Goal: Task Accomplishment & Management: Complete application form

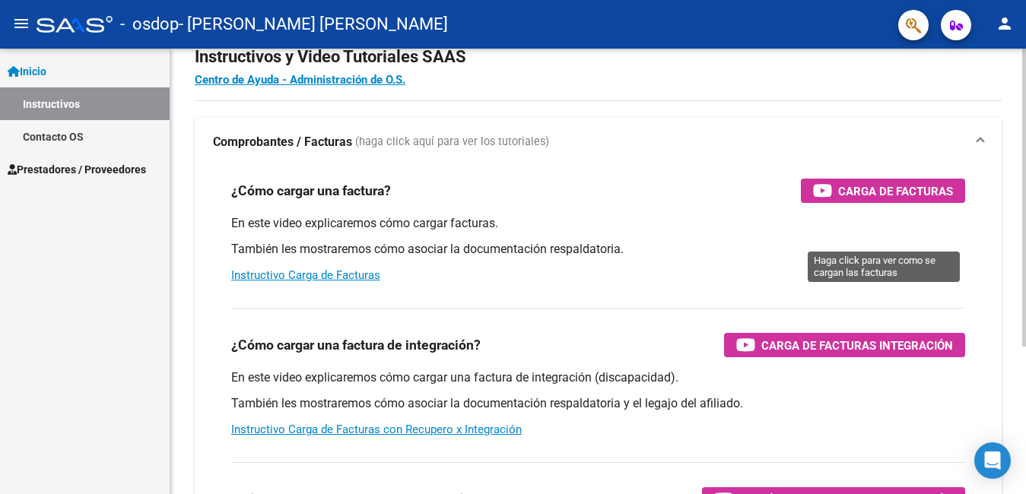
scroll to position [76, 0]
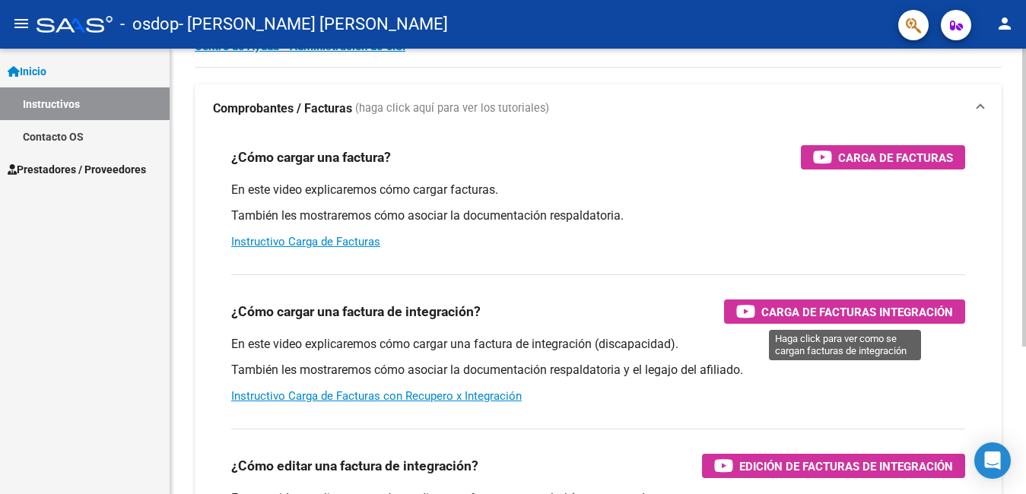
click at [822, 314] on span "Carga de Facturas Integración" at bounding box center [858, 312] width 192 height 19
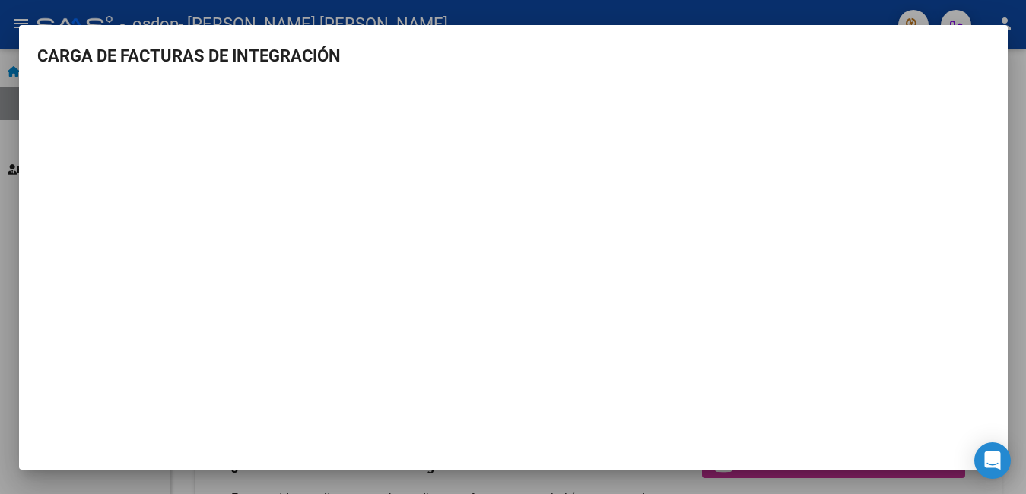
click at [1011, 108] on div at bounding box center [513, 247] width 1026 height 494
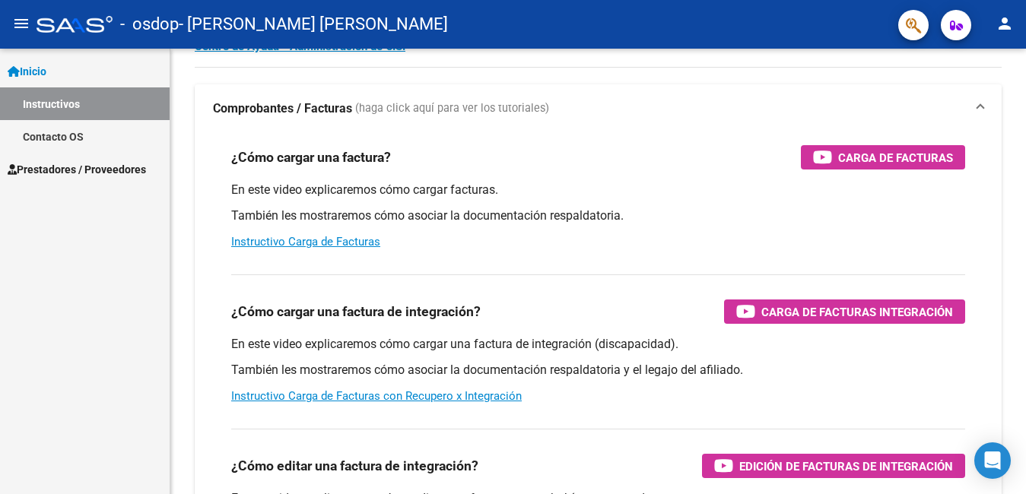
click at [75, 167] on span "Prestadores / Proveedores" at bounding box center [77, 169] width 138 height 17
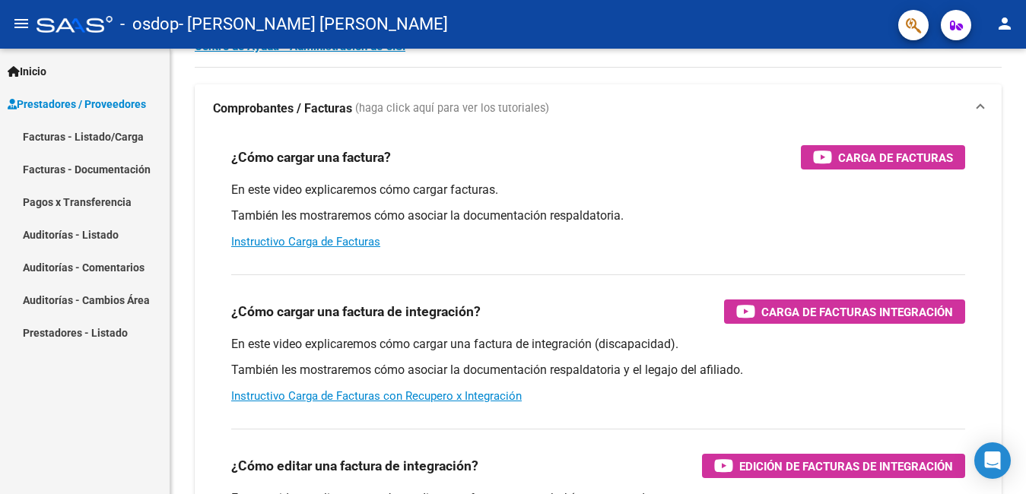
click at [123, 132] on link "Facturas - Listado/Carga" at bounding box center [85, 136] width 170 height 33
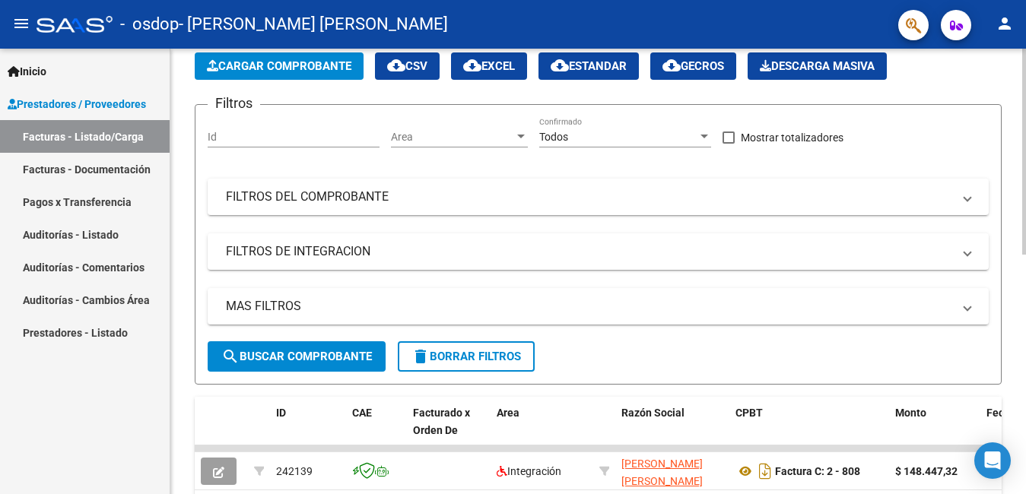
click at [275, 133] on input "Id" at bounding box center [294, 137] width 172 height 13
click at [493, 261] on mat-expansion-panel-header "FILTROS DE INTEGRACION" at bounding box center [598, 252] width 781 height 37
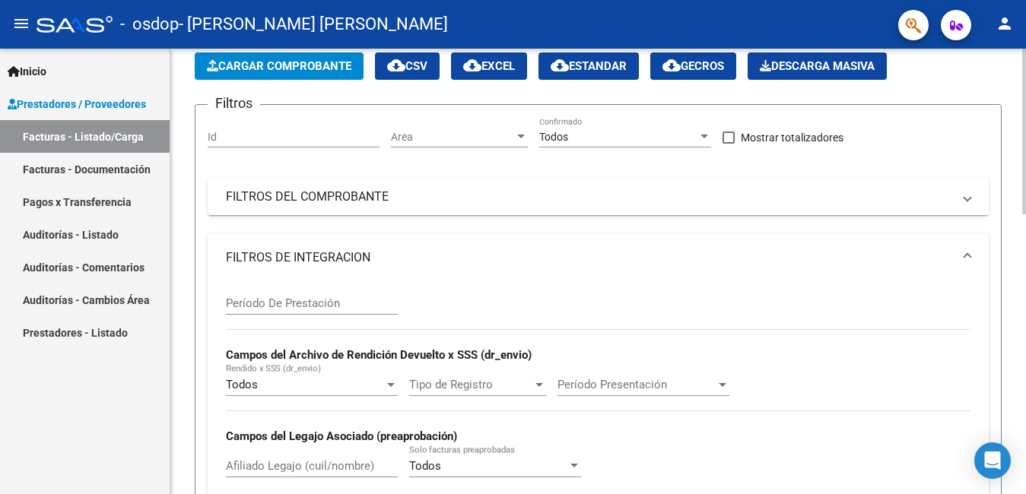
click at [974, 255] on mat-expansion-panel-header "FILTROS DE INTEGRACION" at bounding box center [598, 258] width 781 height 49
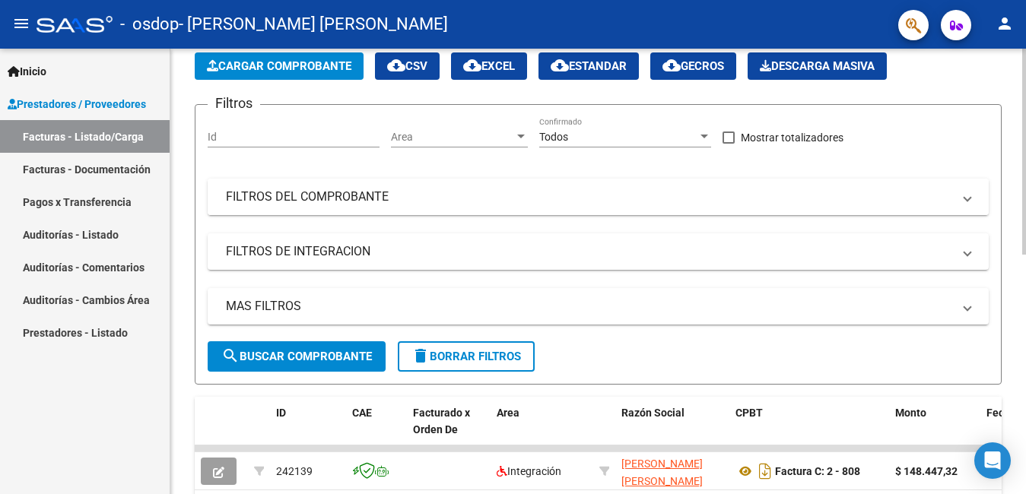
click at [969, 197] on span at bounding box center [968, 197] width 6 height 17
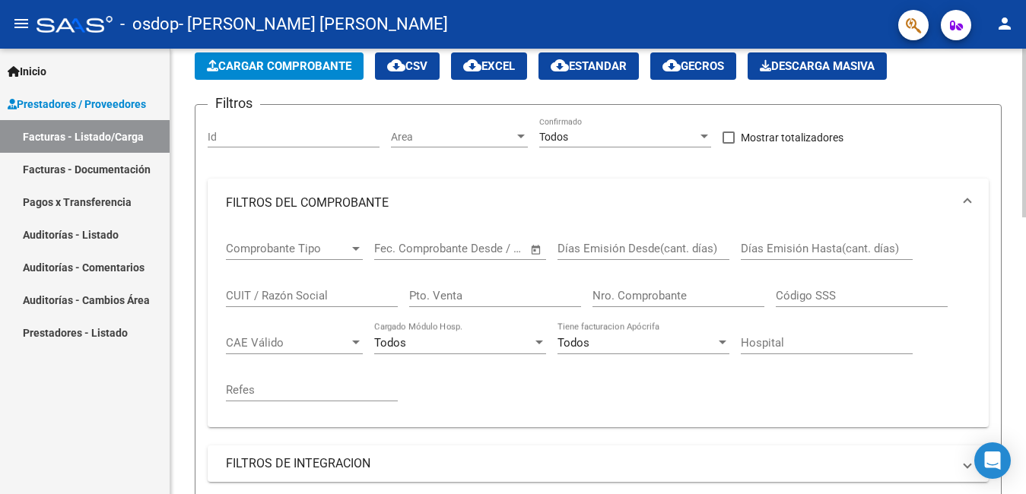
click at [279, 128] on div "Id" at bounding box center [294, 132] width 172 height 30
click at [742, 133] on span "Mostrar totalizadores" at bounding box center [792, 138] width 103 height 18
click at [729, 144] on input "Mostrar totalizadores" at bounding box center [728, 144] width 1 height 1
click at [742, 133] on span "Mostrar totalizadores" at bounding box center [792, 138] width 103 height 18
click at [729, 144] on input "Mostrar totalizadores" at bounding box center [728, 144] width 1 height 1
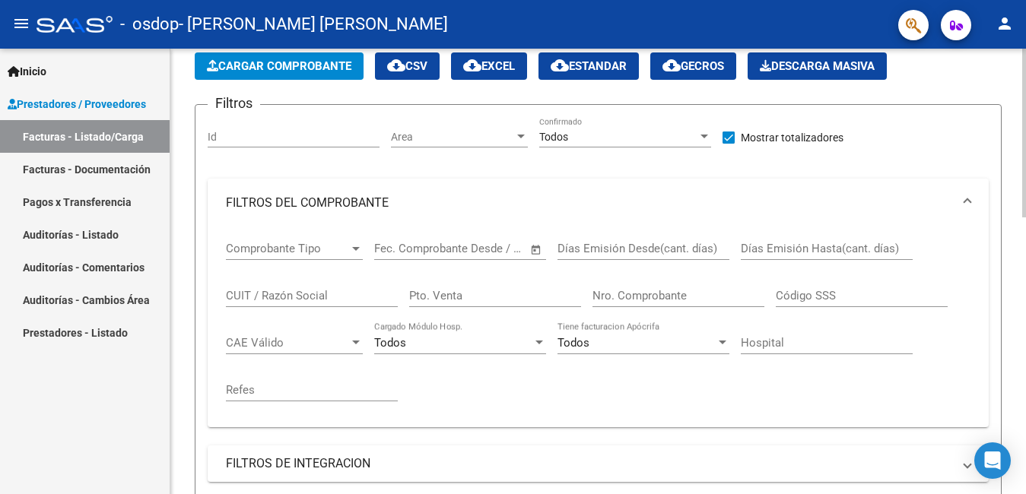
checkbox input "true"
click at [652, 131] on div "Todos" at bounding box center [618, 137] width 158 height 13
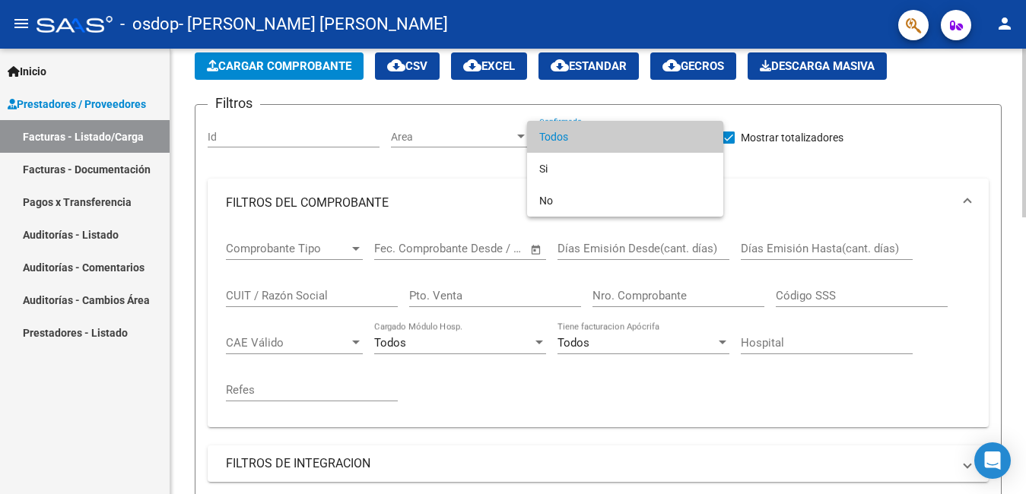
click at [652, 131] on span "Todos" at bounding box center [625, 137] width 172 height 32
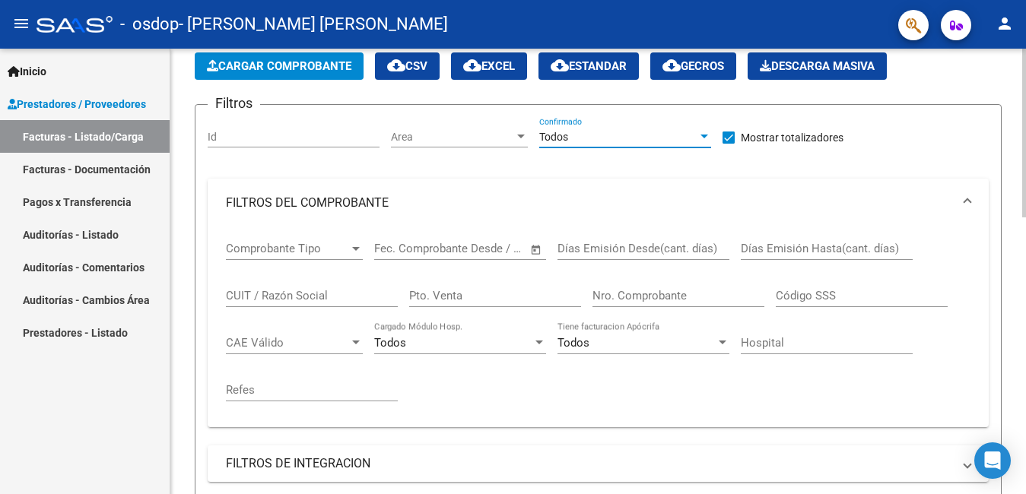
click at [331, 59] on span "Cargar Comprobante" at bounding box center [279, 66] width 145 height 14
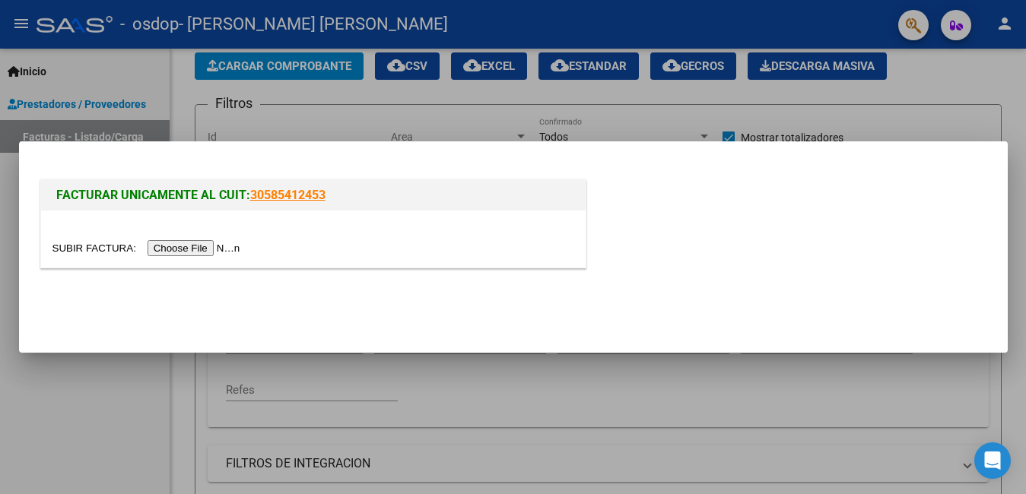
click at [192, 250] on input "file" at bounding box center [148, 248] width 192 height 16
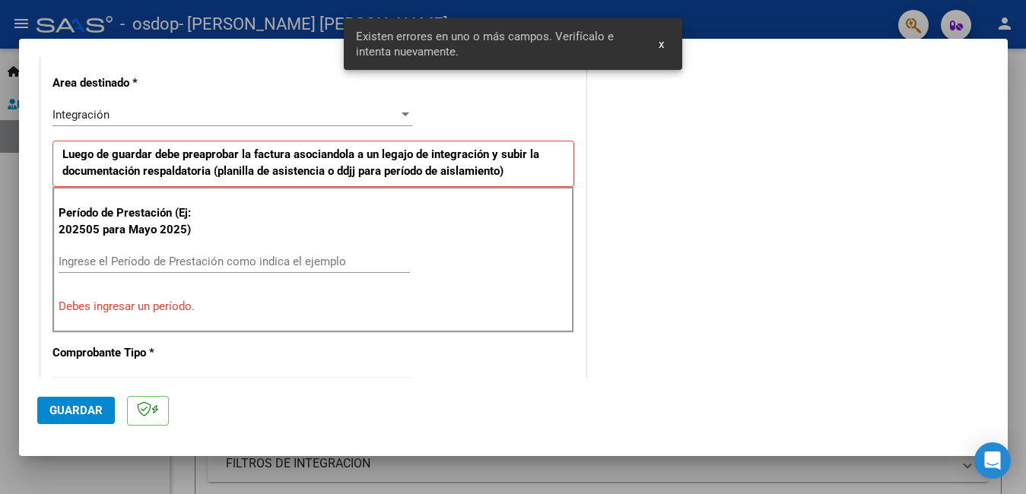
scroll to position [370, 0]
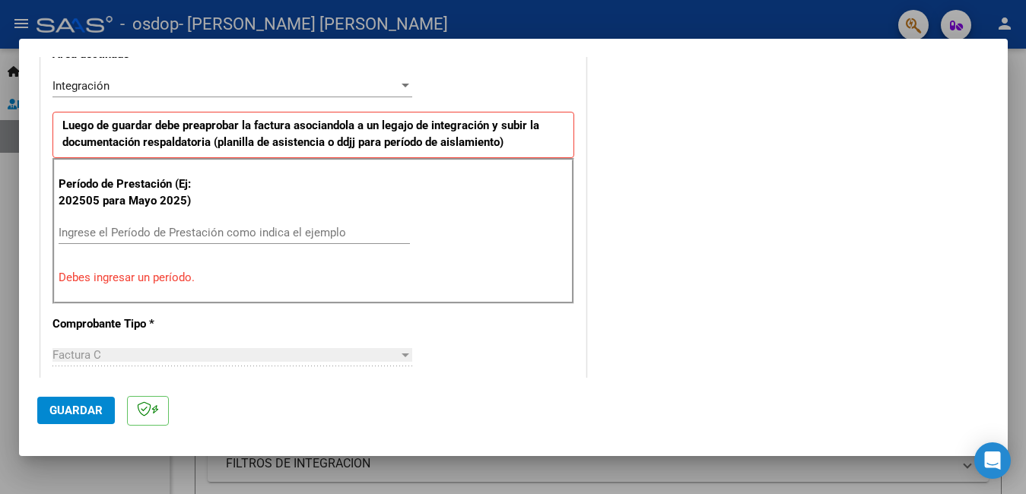
click at [158, 229] on input "Ingrese el Período de Prestación como indica el ejemplo" at bounding box center [234, 233] width 351 height 14
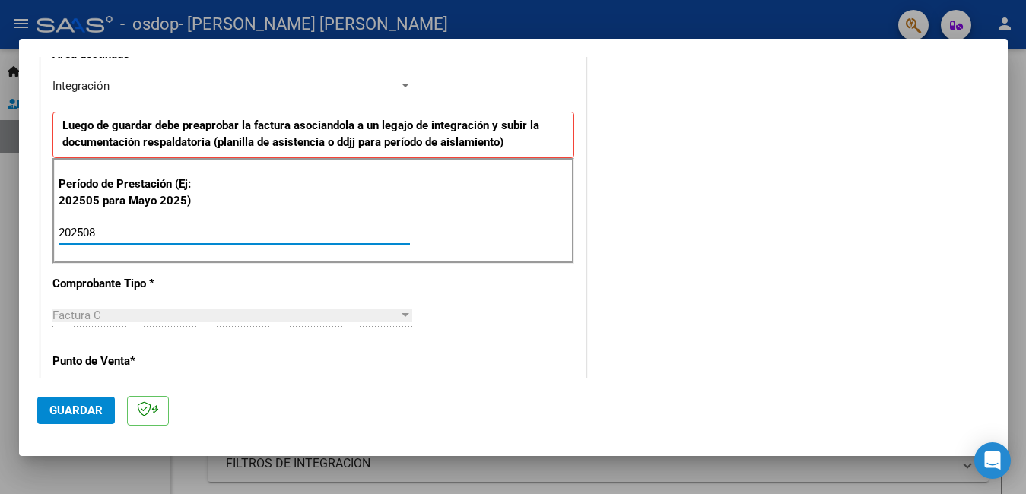
type input "202508"
click at [373, 313] on div "Factura C" at bounding box center [225, 316] width 346 height 14
click at [509, 311] on div "CUIT * 27-28179504-5 Ingresar CUIT ANALISIS PRESTADOR [PERSON_NAME] [PERSON_NAM…" at bounding box center [313, 450] width 545 height 1145
click at [294, 321] on div "Factura C" at bounding box center [225, 316] width 346 height 14
click at [399, 313] on div at bounding box center [406, 316] width 14 height 12
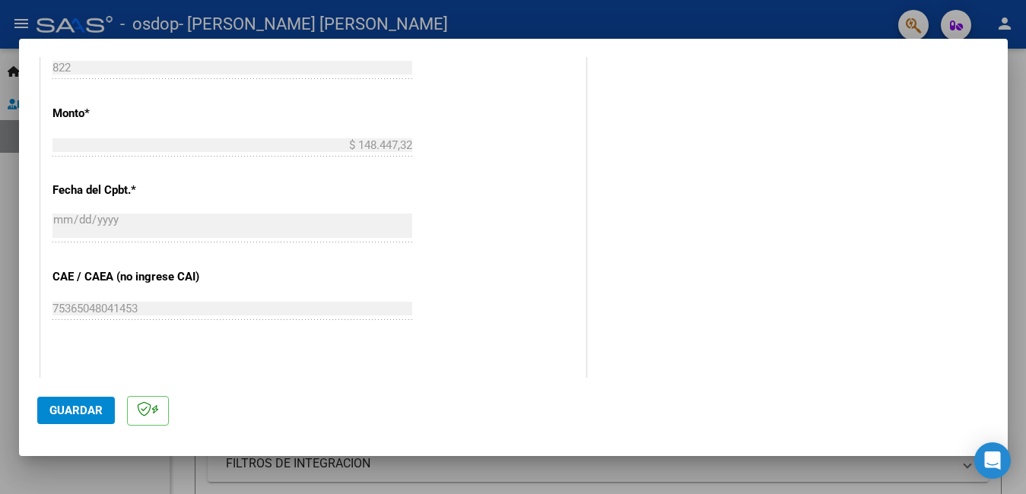
scroll to position [924, 0]
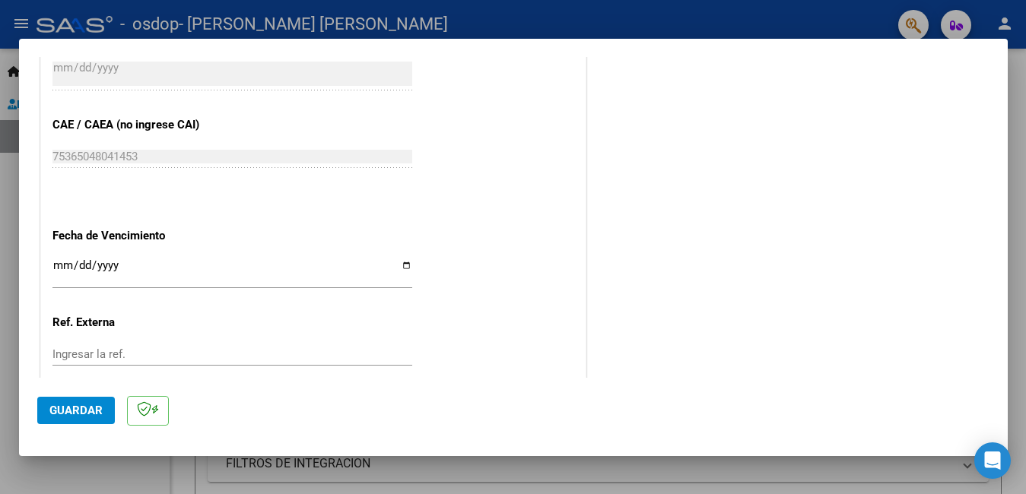
click at [402, 268] on input "Ingresar la fecha" at bounding box center [232, 271] width 360 height 24
type input "[DATE]"
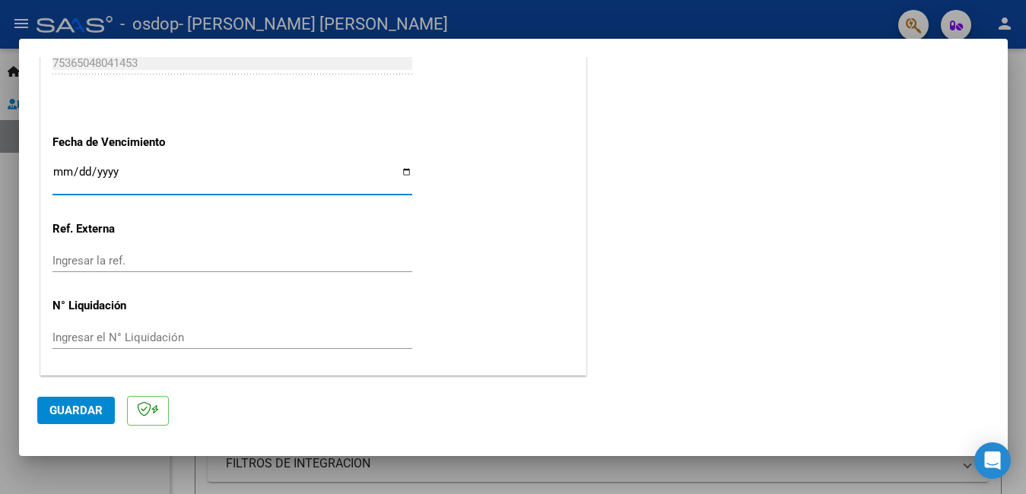
click at [84, 418] on span "Guardar" at bounding box center [75, 411] width 53 height 14
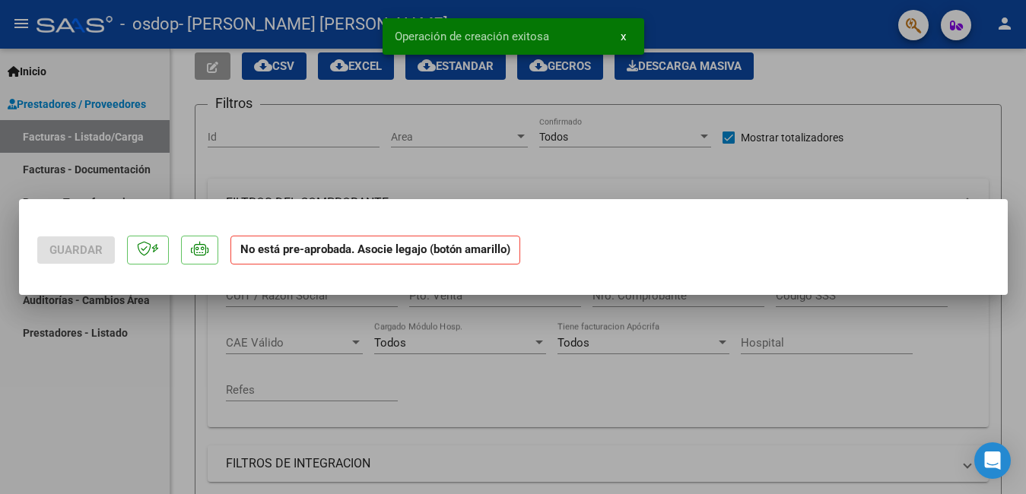
scroll to position [0, 0]
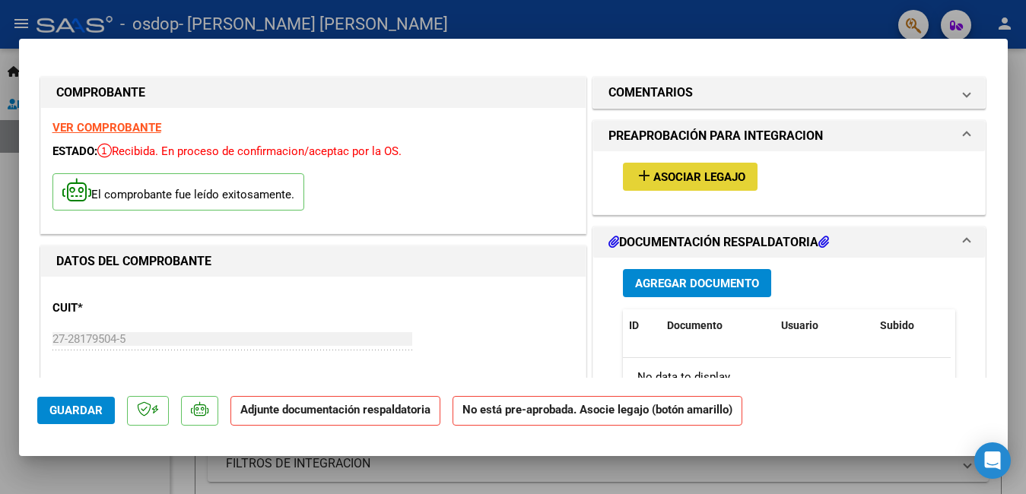
click at [677, 176] on span "Asociar Legajo" at bounding box center [699, 177] width 92 height 14
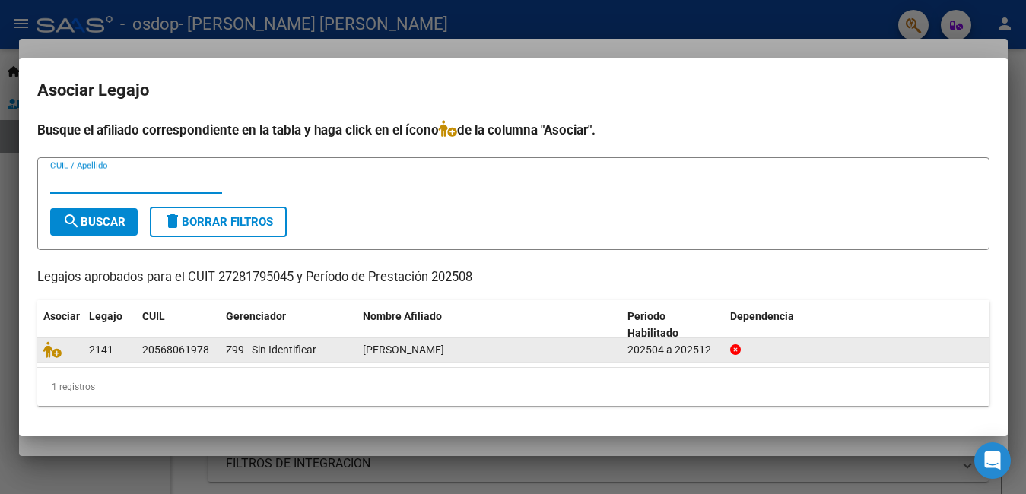
click at [444, 351] on span "[PERSON_NAME]" at bounding box center [403, 350] width 81 height 12
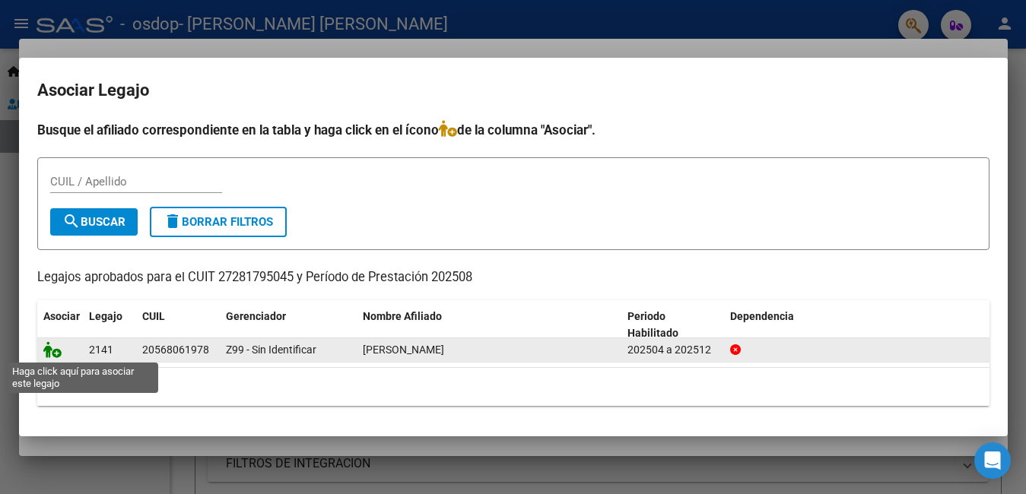
click at [58, 355] on icon at bounding box center [52, 350] width 18 height 17
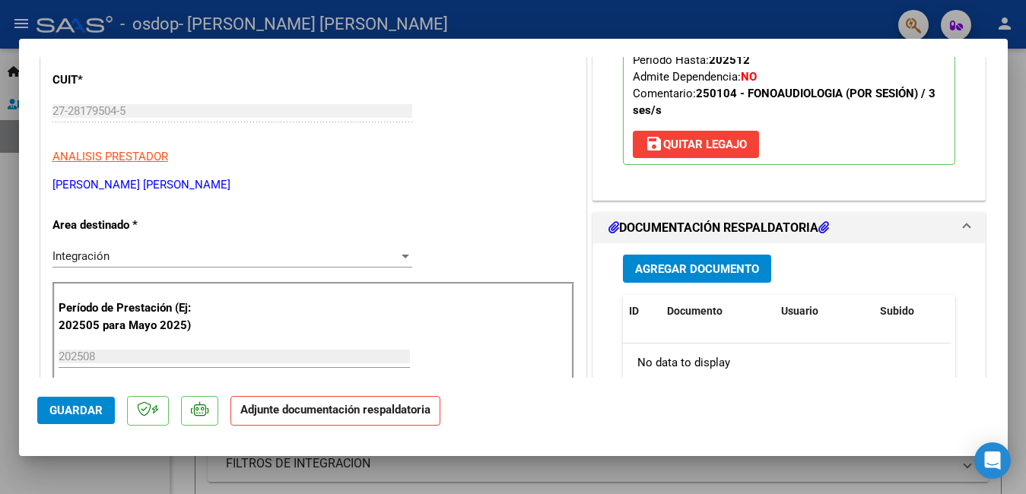
scroll to position [304, 0]
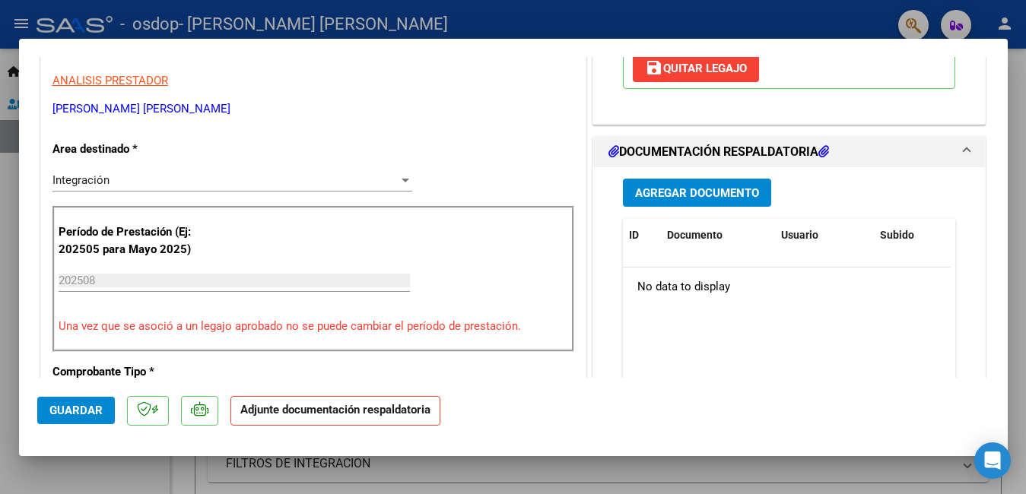
click at [699, 191] on span "Agregar Documento" at bounding box center [697, 193] width 124 height 14
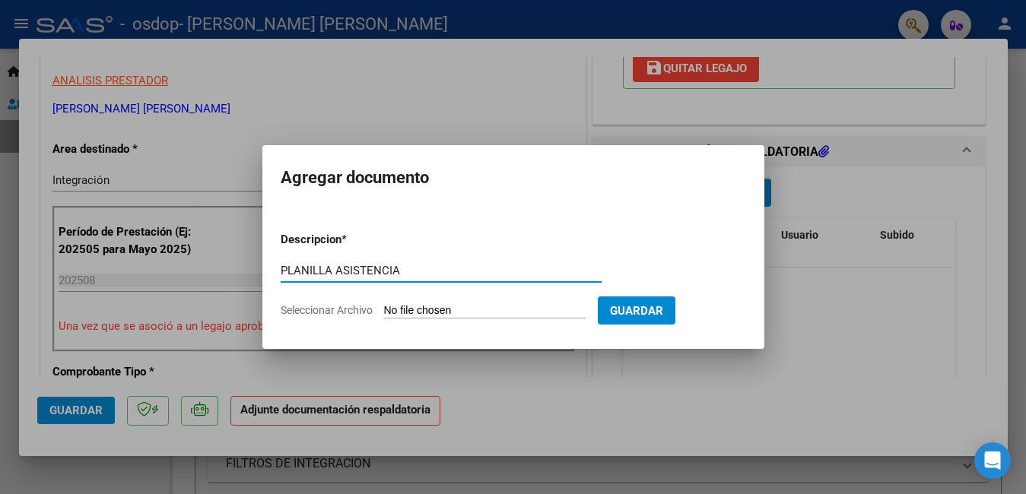
type input "PLANILLA ASISTENCIA"
click at [463, 307] on input "Seleccionar Archivo" at bounding box center [485, 311] width 202 height 14
type input "C:\fakepath\WhatsApp Image [DATE] 16.32.54.jpeg"
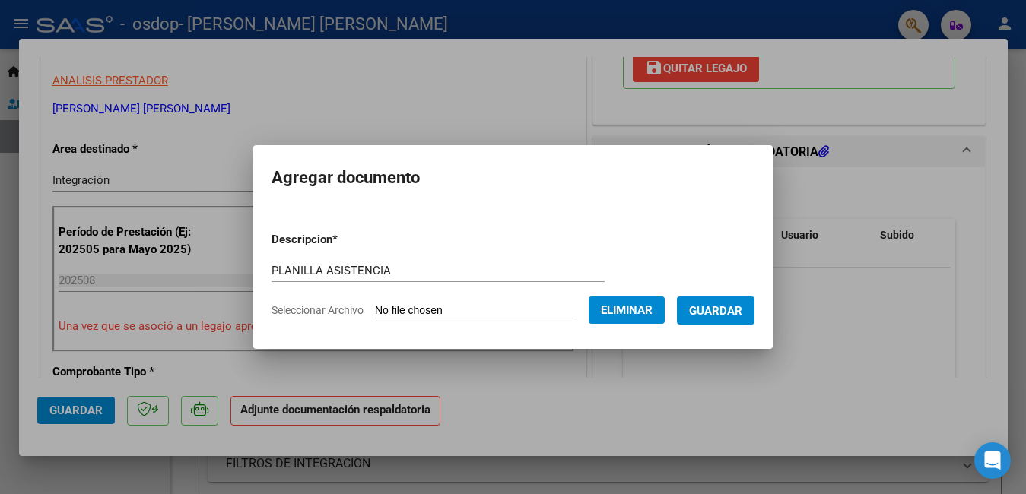
click at [740, 314] on span "Guardar" at bounding box center [715, 311] width 53 height 14
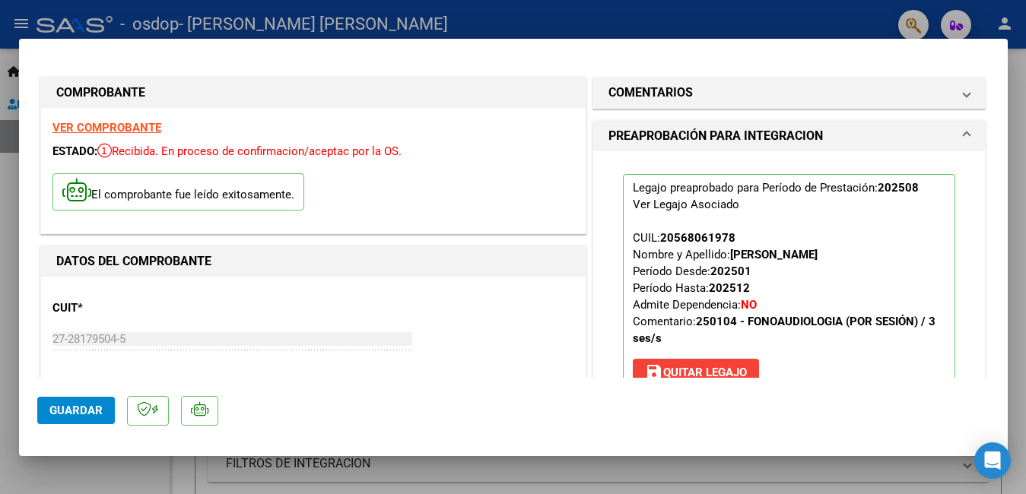
scroll to position [152, 0]
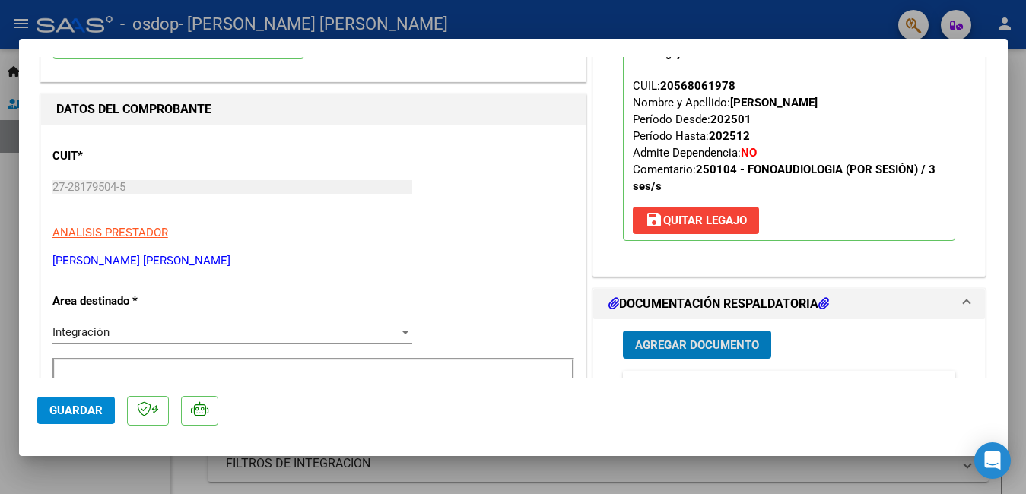
click at [106, 413] on button "Guardar" at bounding box center [76, 410] width 78 height 27
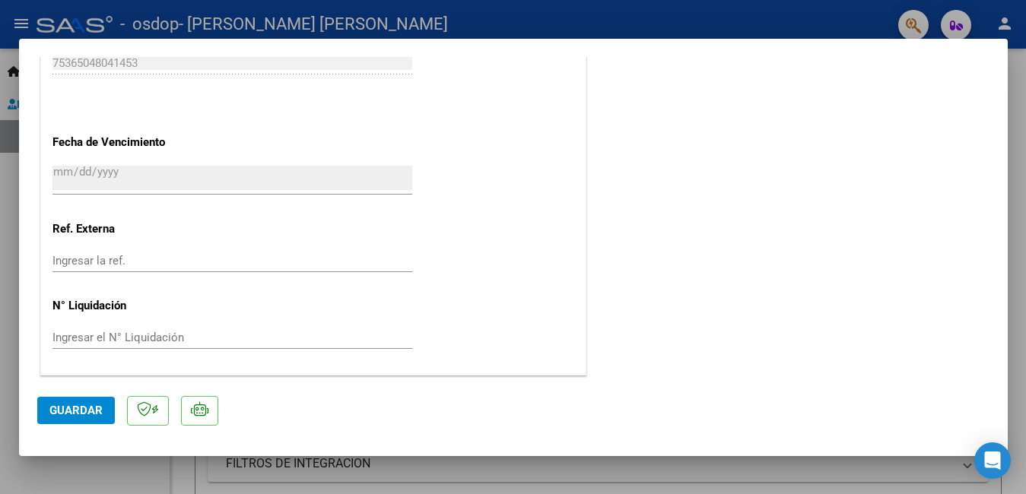
scroll to position [0, 0]
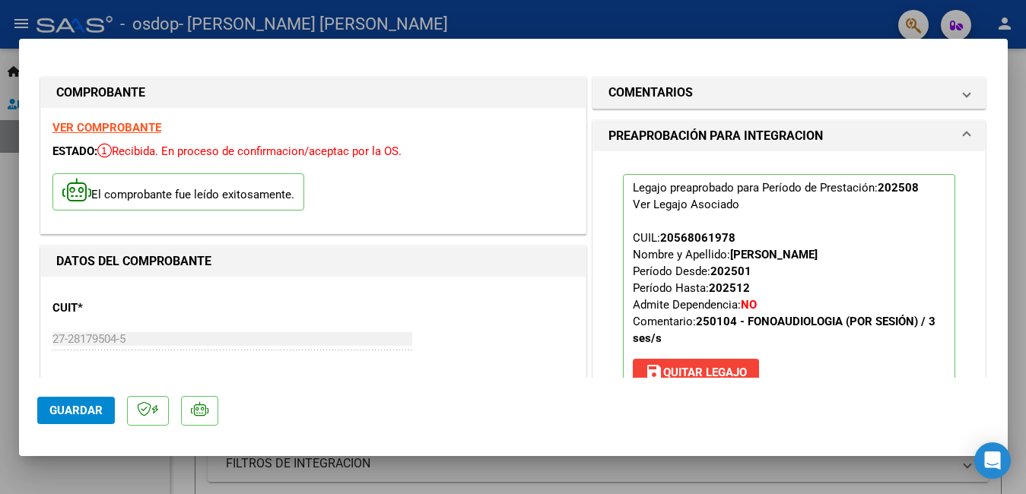
click at [1014, 132] on div at bounding box center [513, 247] width 1026 height 494
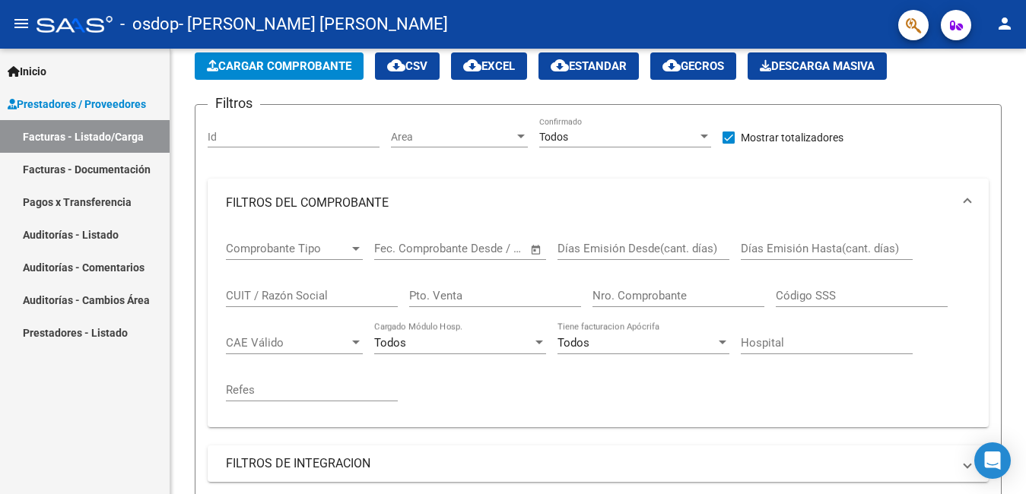
click at [91, 231] on link "Auditorías - Listado" at bounding box center [85, 234] width 170 height 33
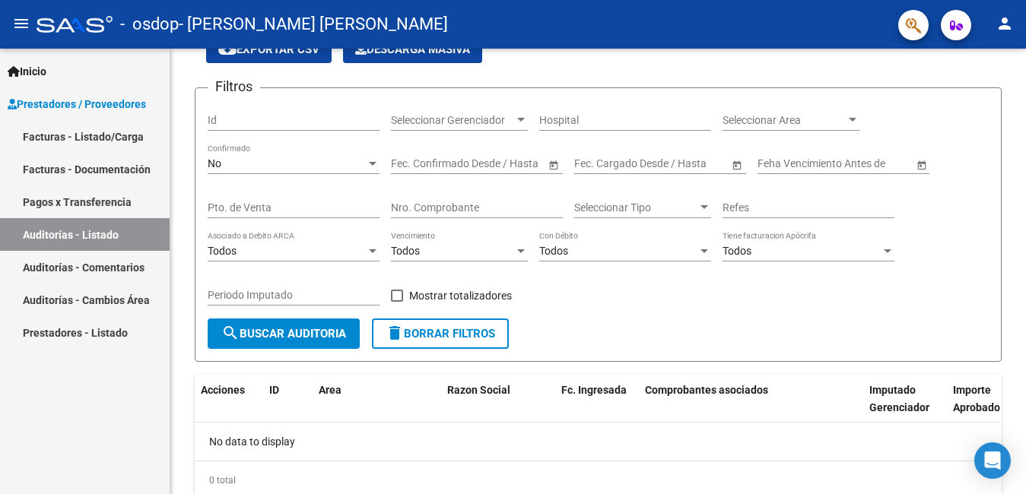
click at [110, 197] on link "Pagos x Transferencia" at bounding box center [85, 202] width 170 height 33
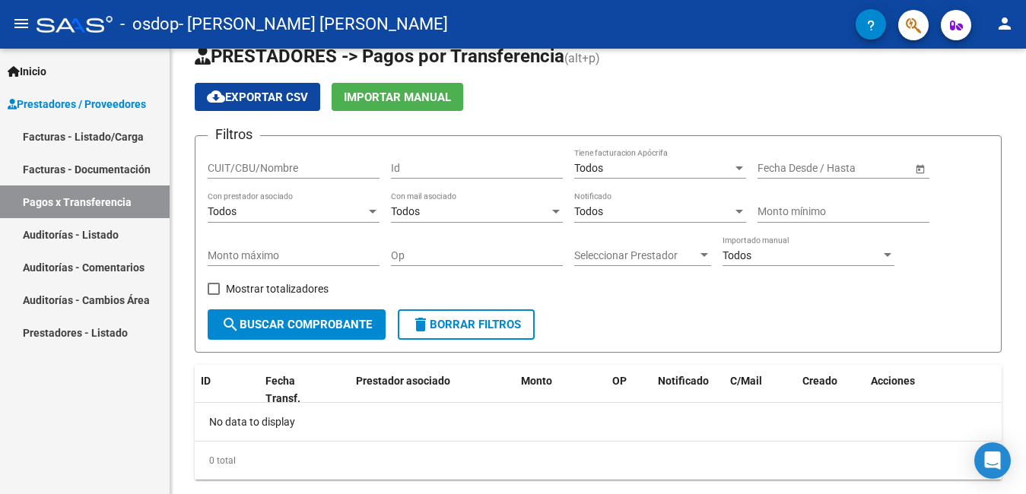
scroll to position [63, 0]
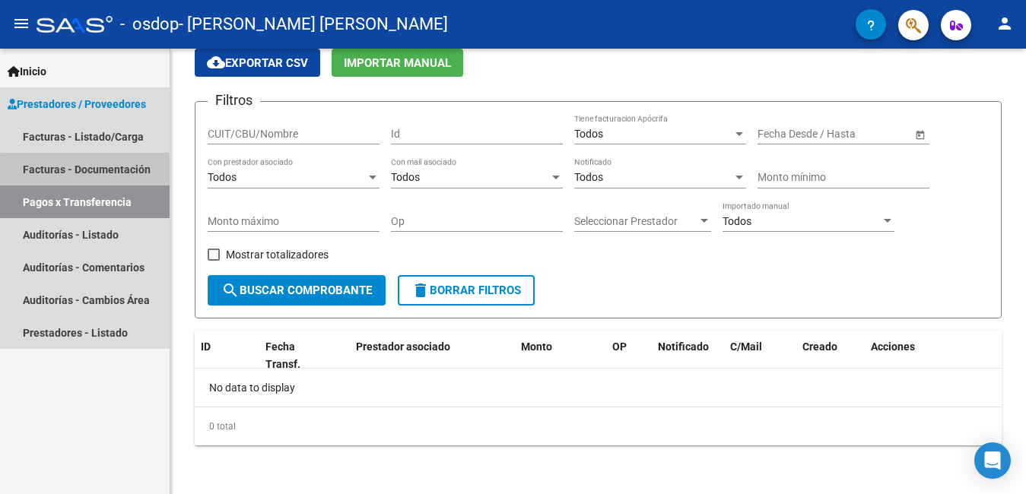
click at [130, 169] on link "Facturas - Documentación" at bounding box center [85, 169] width 170 height 33
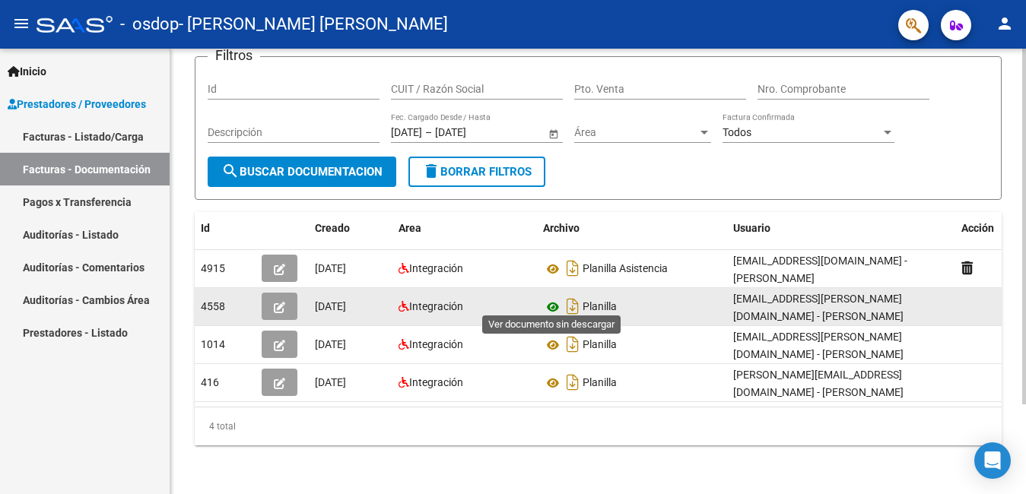
click at [552, 303] on icon at bounding box center [553, 307] width 20 height 18
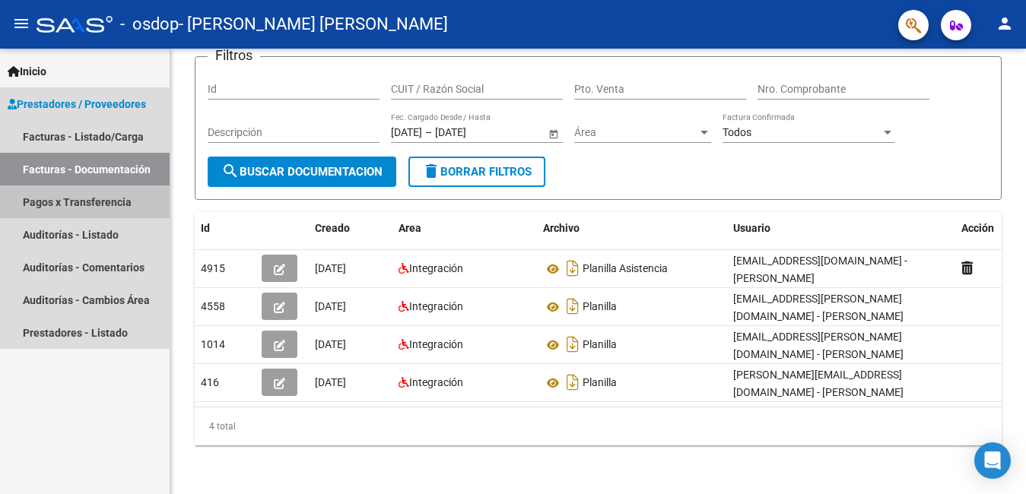
click at [59, 199] on link "Pagos x Transferencia" at bounding box center [85, 202] width 170 height 33
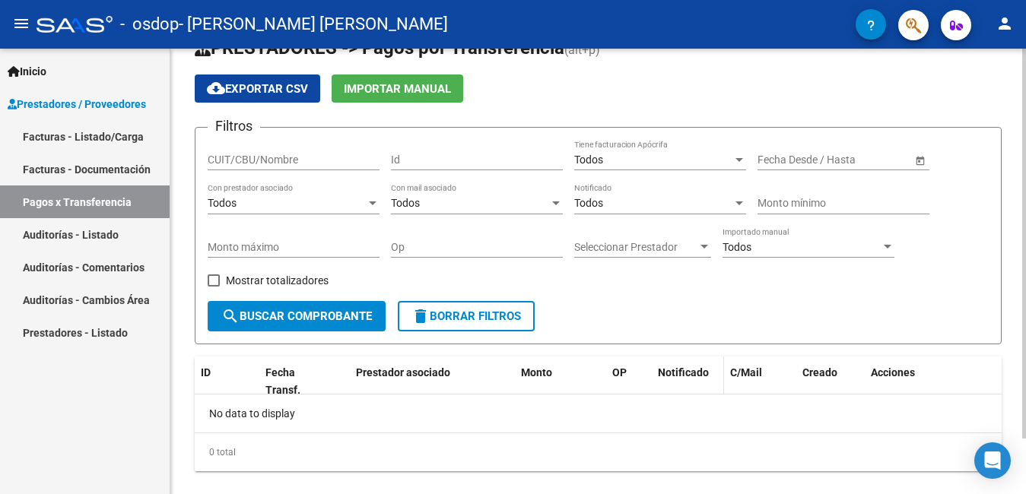
scroll to position [63, 0]
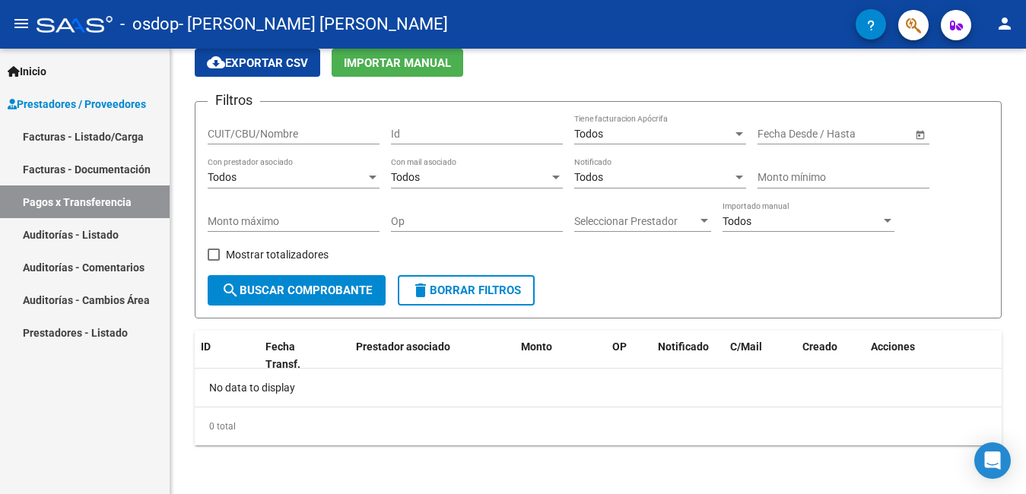
click at [113, 136] on link "Facturas - Listado/Carga" at bounding box center [85, 136] width 170 height 33
